Goal: Browse casually

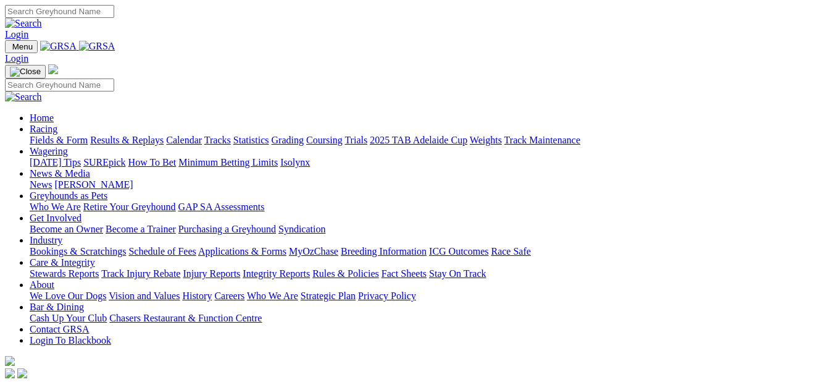
click at [114, 12] on input "Search" at bounding box center [59, 11] width 109 height 13
